Goal: Task Accomplishment & Management: Use online tool/utility

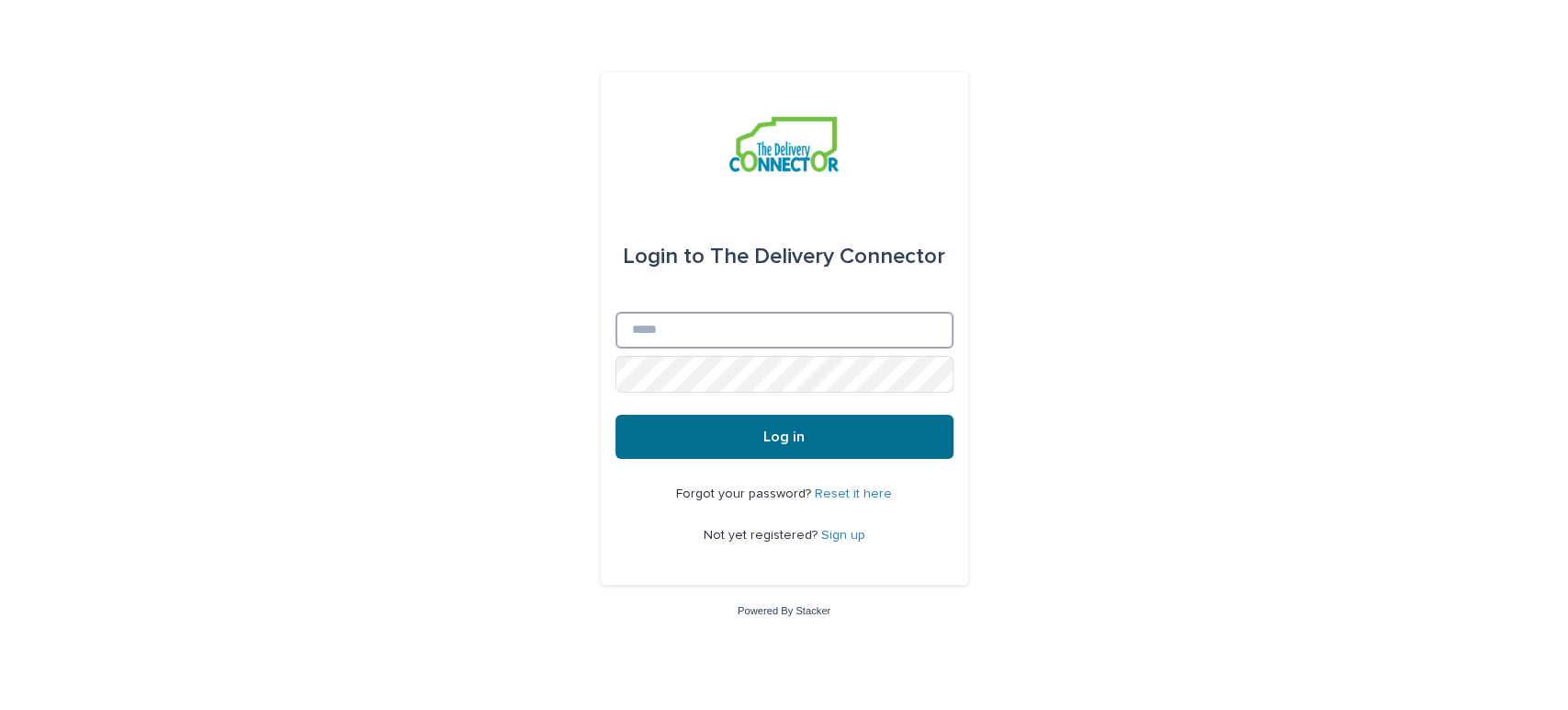
type input "**********"
click at [756, 430] on button "Log in" at bounding box center [784, 437] width 338 height 44
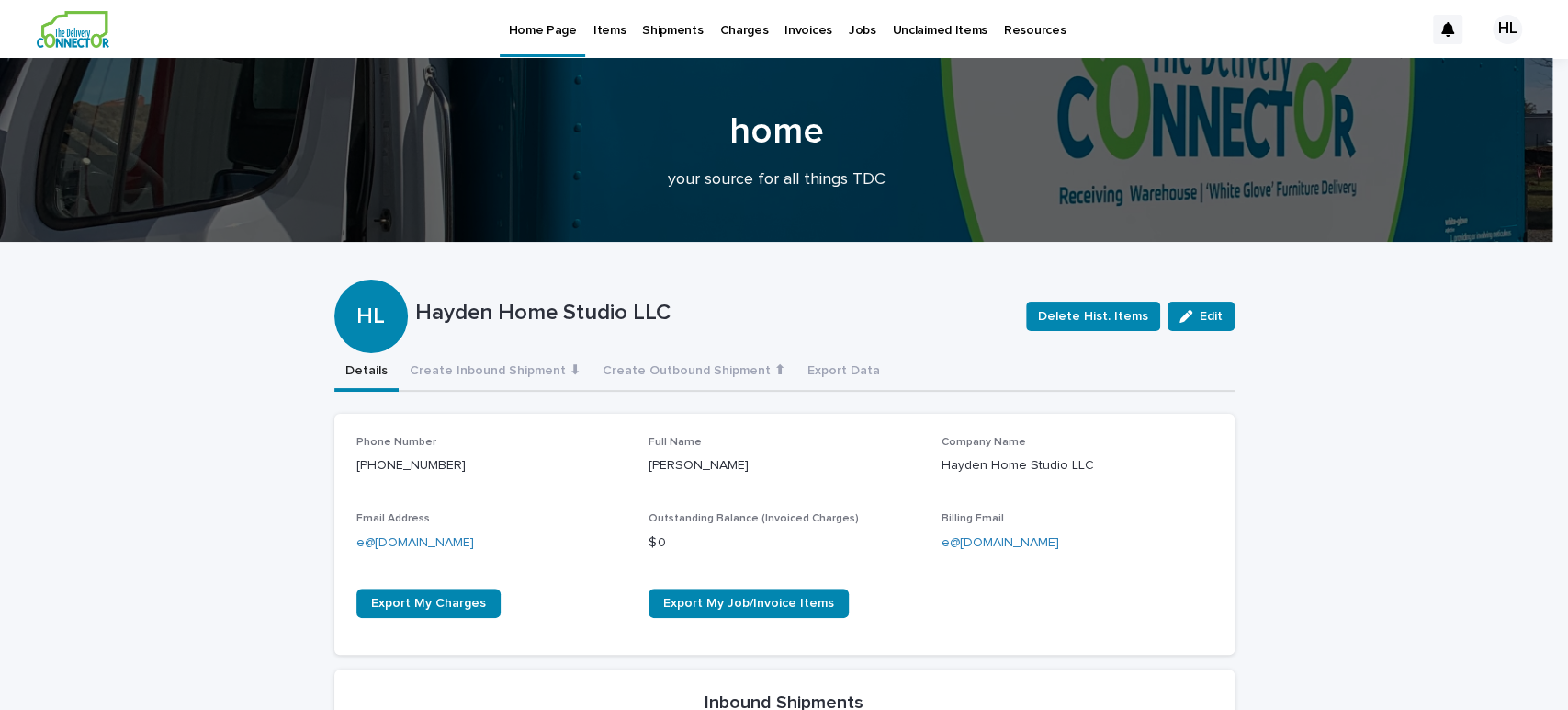
click at [848, 35] on p "Jobs" at bounding box center [862, 19] width 28 height 39
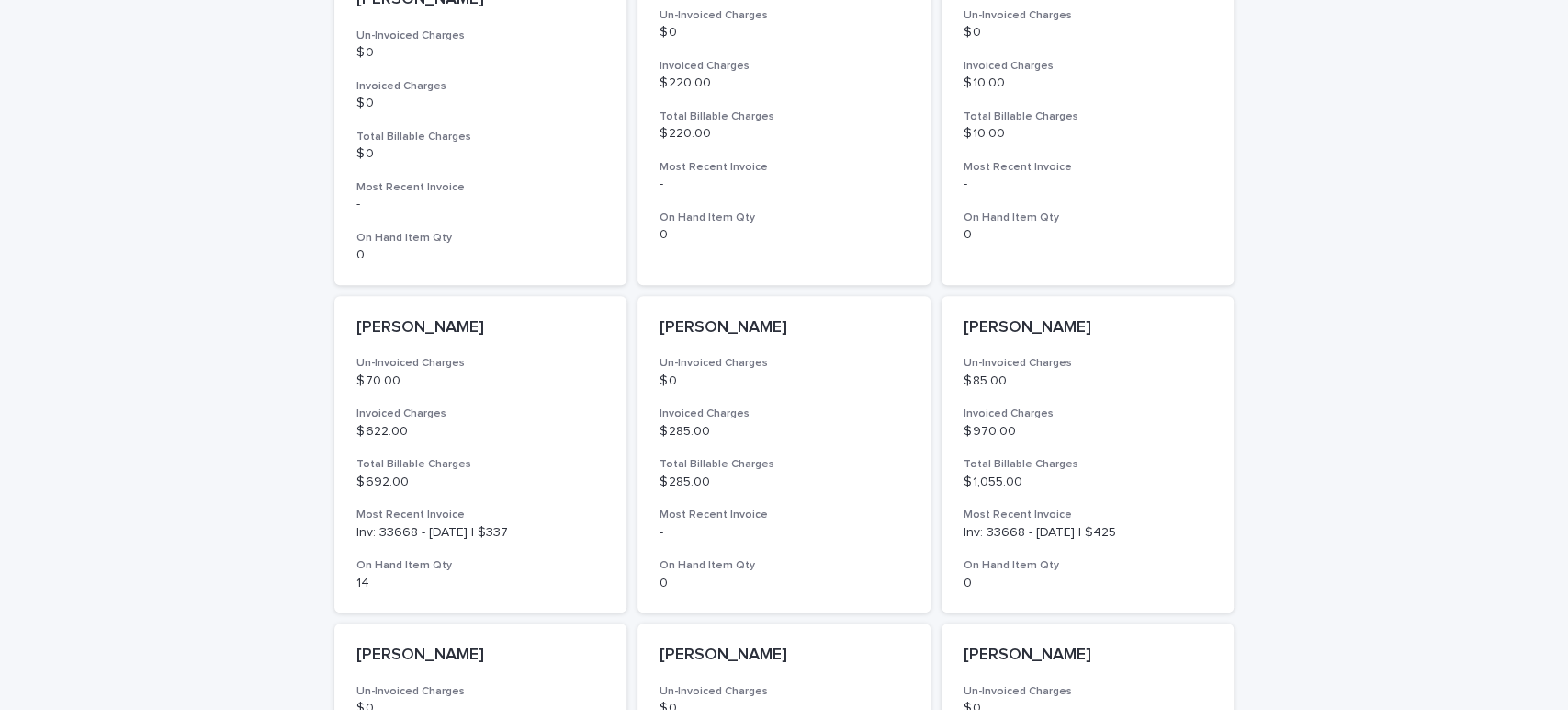
scroll to position [1339, 0]
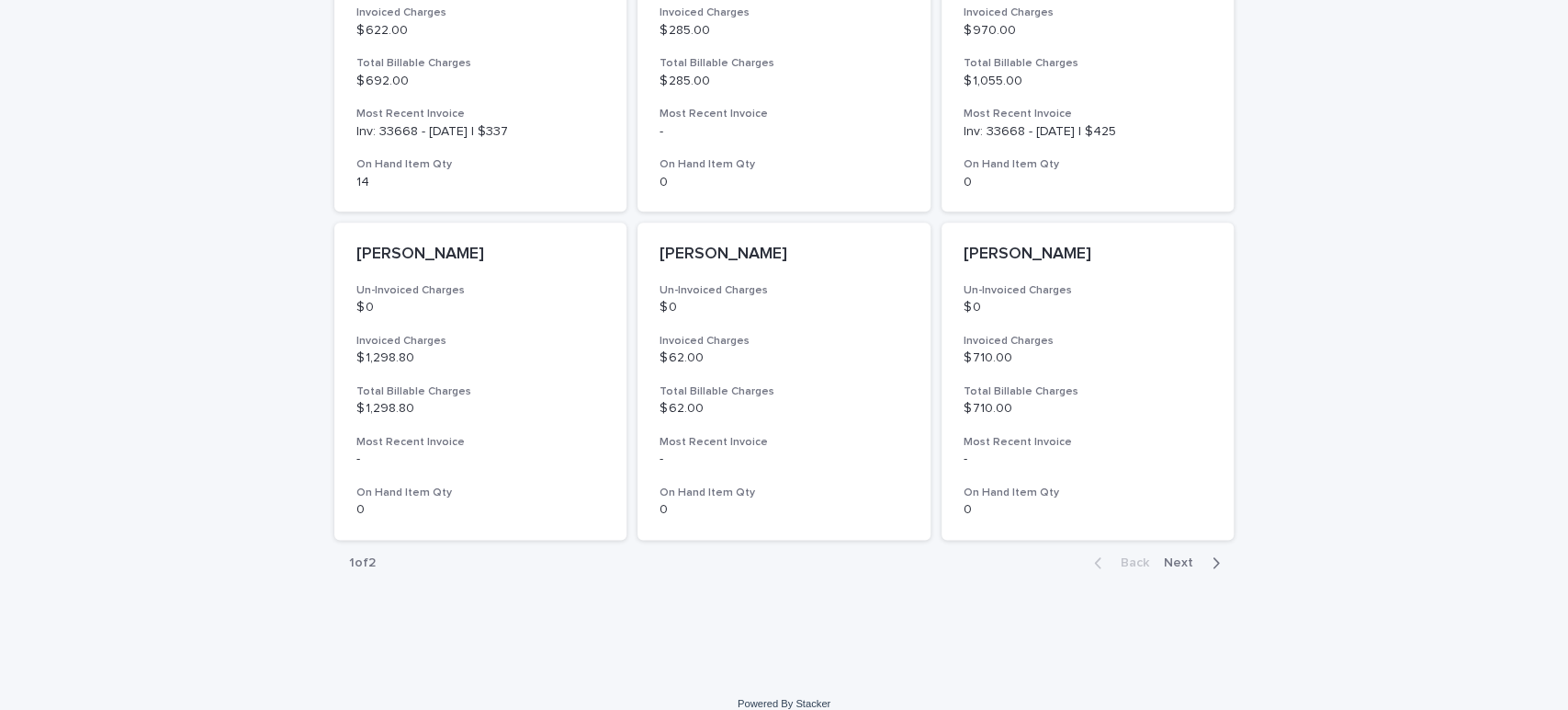
click at [1173, 556] on span "Next" at bounding box center [1184, 562] width 40 height 13
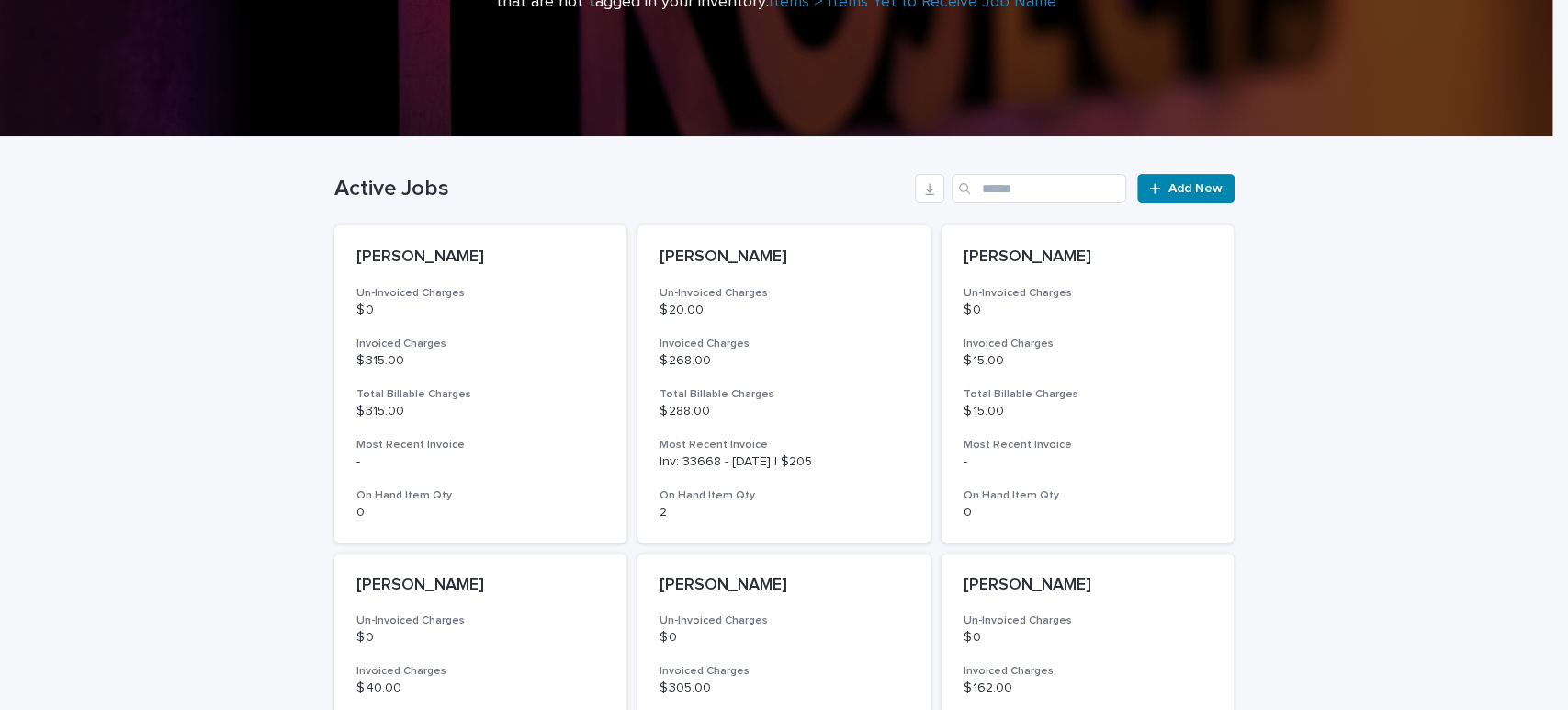
scroll to position [357, 0]
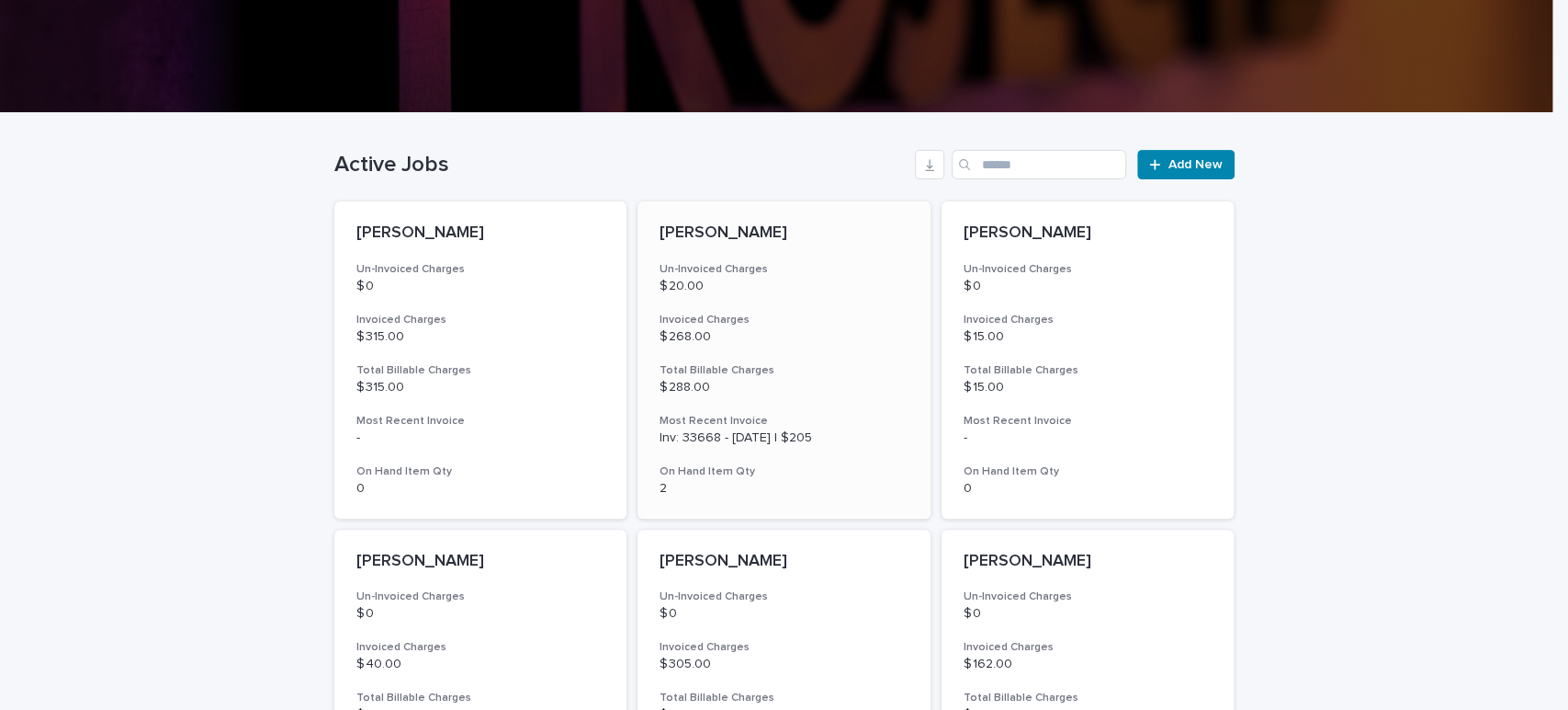
click at [789, 304] on div "[PERSON_NAME] Un-Invoiced Charges $ 20.00 Invoiced Charges $ 268.00 Total Billa…" at bounding box center [784, 359] width 293 height 317
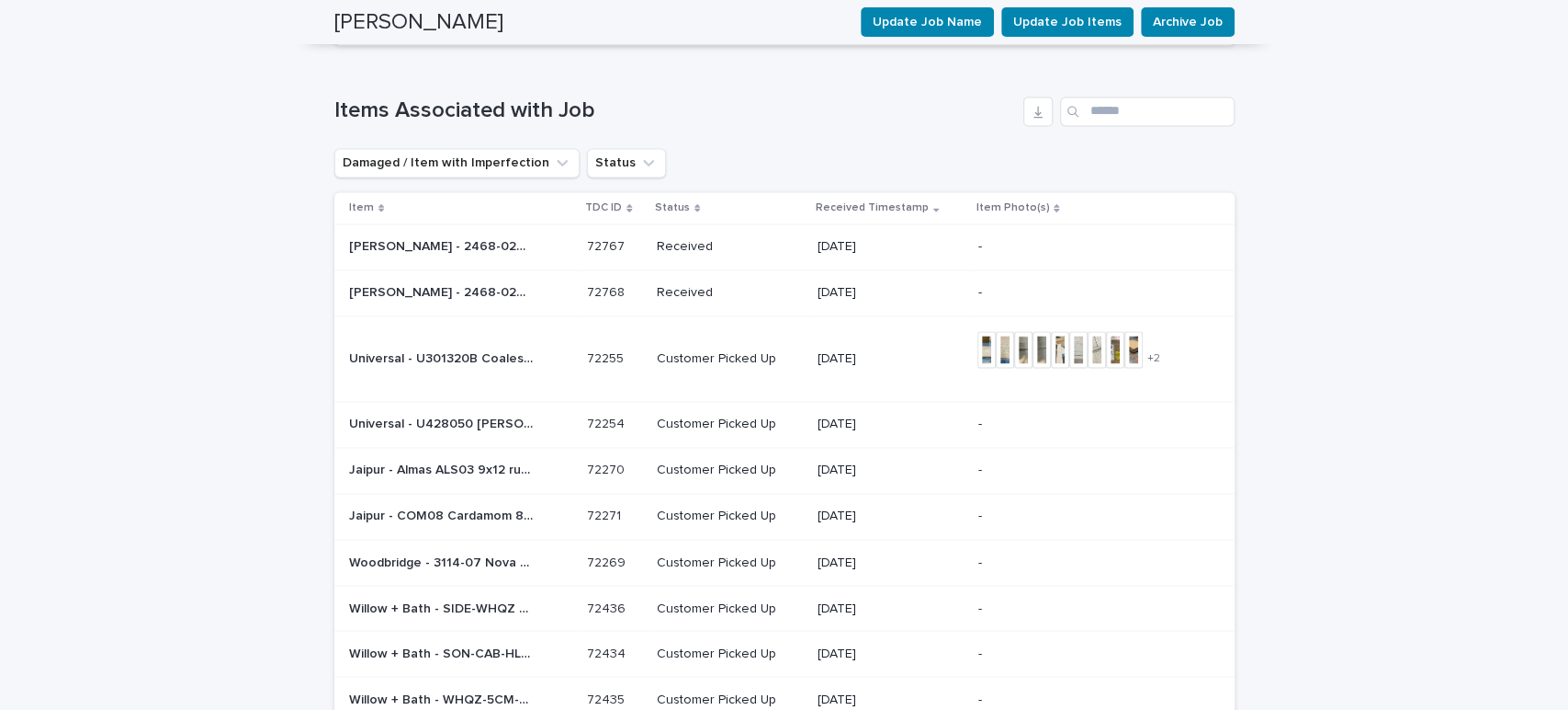
scroll to position [1921, 0]
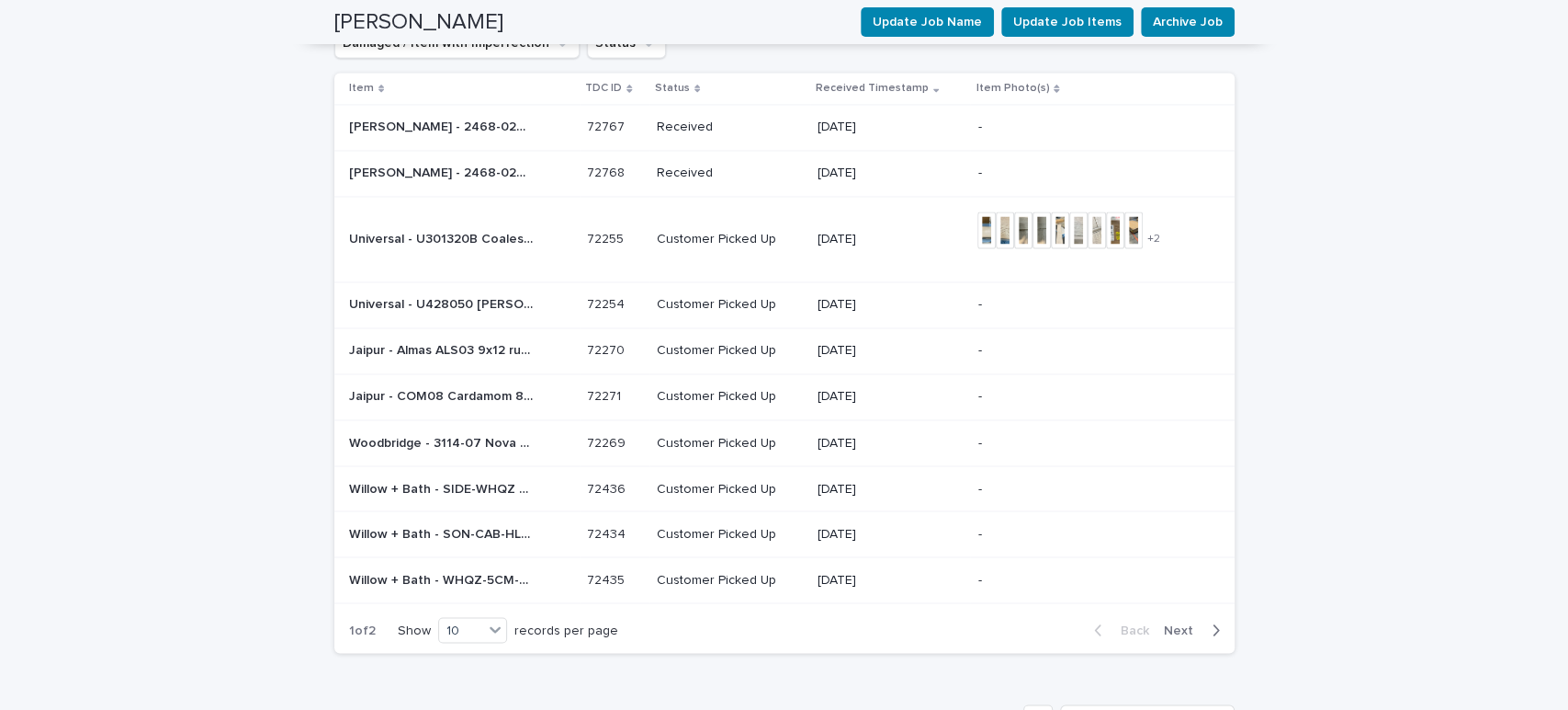
click at [1183, 623] on span "Next" at bounding box center [1184, 629] width 40 height 13
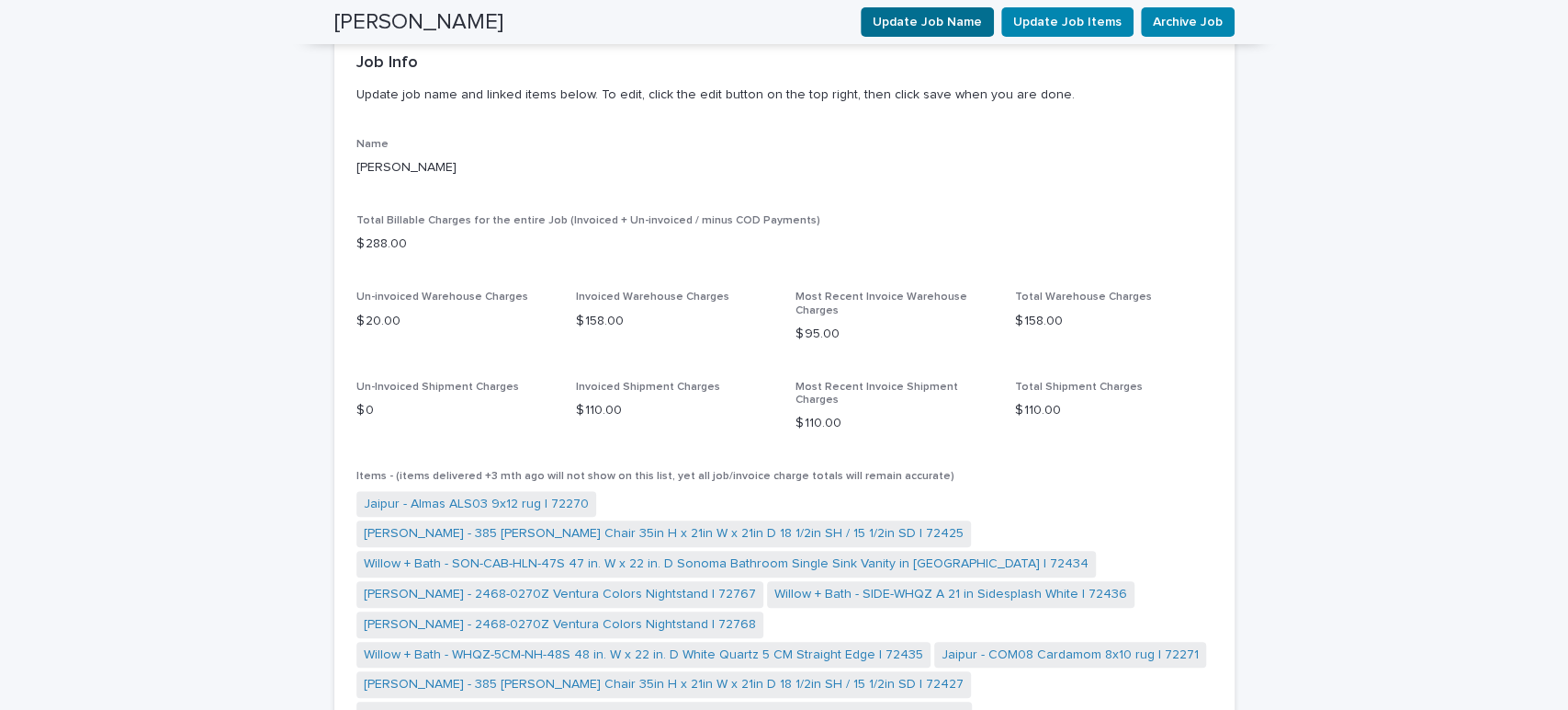
scroll to position [787, 0]
